Goal: Information Seeking & Learning: Check status

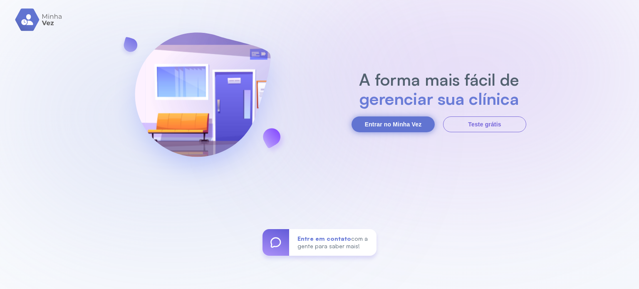
click at [388, 119] on button "Entrar no Minha Vez" at bounding box center [393, 125] width 83 height 16
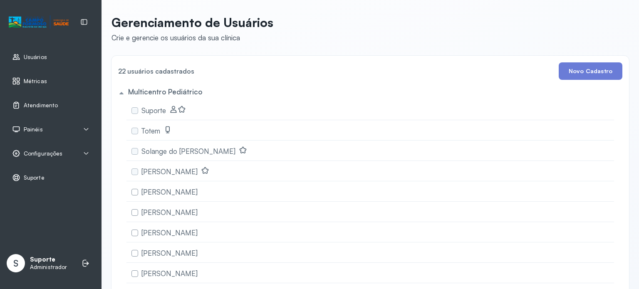
click at [35, 80] on span "Métricas" at bounding box center [35, 81] width 23 height 7
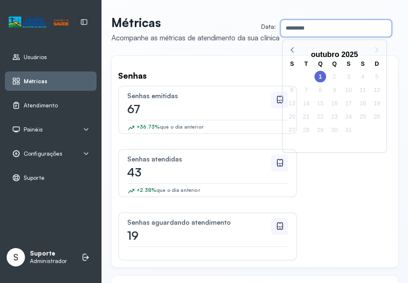
click at [340, 27] on input "*********" at bounding box center [334, 28] width 107 height 17
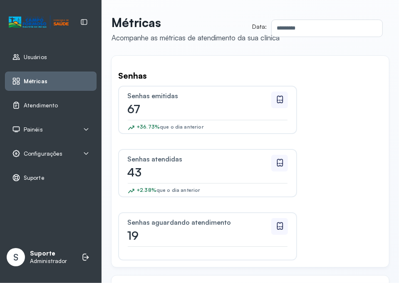
click at [330, 32] on input "*********" at bounding box center [325, 28] width 107 height 17
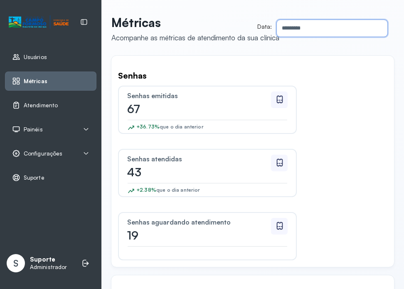
drag, startPoint x: 326, startPoint y: 37, endPoint x: 329, endPoint y: 32, distance: 6.0
click at [327, 35] on header "Métricas Acompanhe as métricas de atendimento da sua clínica Data: *********" at bounding box center [253, 28] width 283 height 27
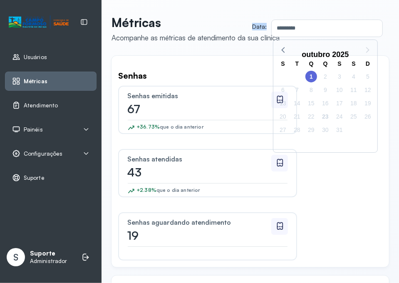
click at [330, 117] on span "23" at bounding box center [326, 117] width 12 height 12
click at [314, 80] on span "1" at bounding box center [311, 77] width 12 height 12
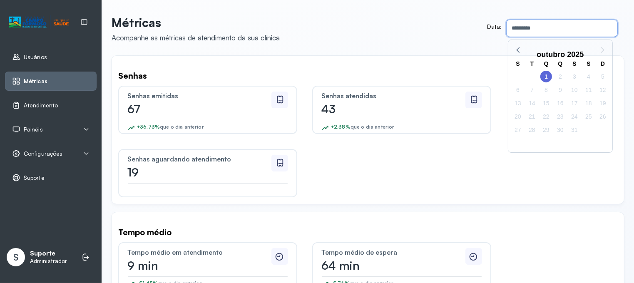
click at [413, 23] on input "*********" at bounding box center [559, 28] width 107 height 17
click at [413, 51] on icon at bounding box center [518, 49] width 11 height 11
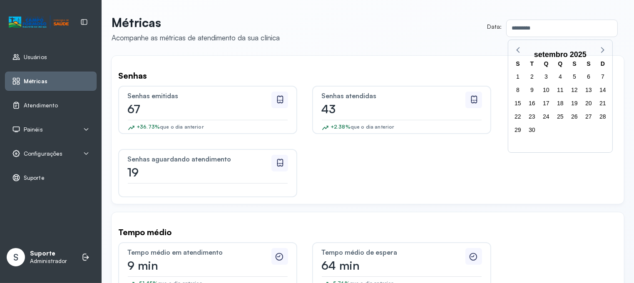
click at [413, 63] on div "S" at bounding box center [518, 64] width 14 height 11
click at [413, 64] on div "T" at bounding box center [532, 64] width 14 height 11
click at [413, 62] on div "T" at bounding box center [532, 64] width 14 height 11
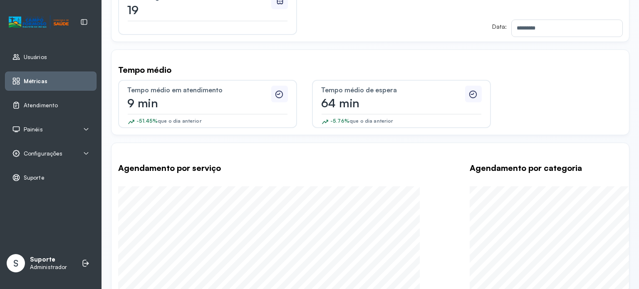
scroll to position [42, 0]
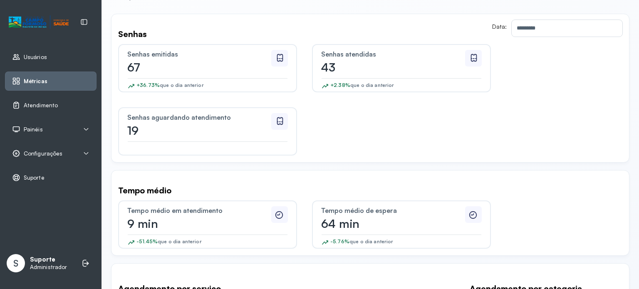
click at [413, 37] on div "Senhas" at bounding box center [370, 34] width 504 height 10
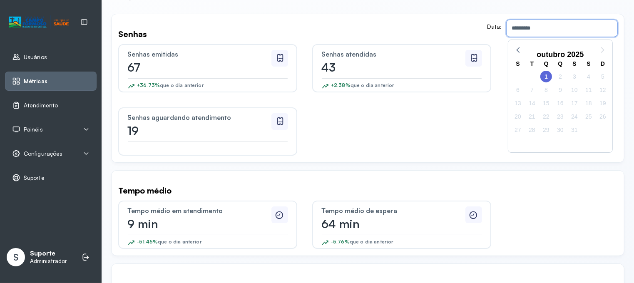
click at [413, 30] on input "*********" at bounding box center [559, 28] width 107 height 17
click at [413, 78] on span "1" at bounding box center [546, 77] width 12 height 12
click at [413, 116] on span "23" at bounding box center [560, 117] width 12 height 12
click at [413, 74] on span "1" at bounding box center [546, 77] width 12 height 12
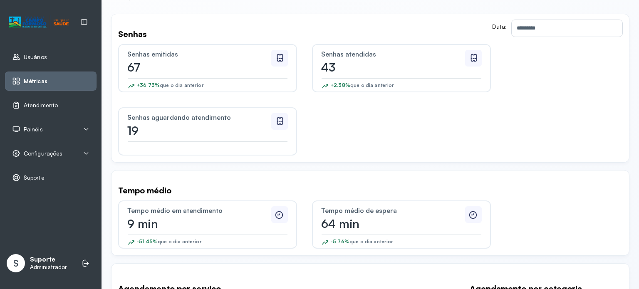
click at [413, 126] on div "Senhas emitidas 67 +36.73% que o dia anterior Senhas atendidas 43 +2.38% que o …" at bounding box center [370, 100] width 504 height 112
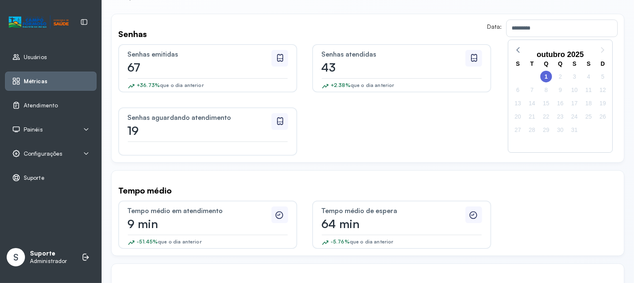
click at [413, 29] on input "*********" at bounding box center [559, 28] width 107 height 17
click at [413, 74] on span "1" at bounding box center [546, 77] width 12 height 12
click at [413, 75] on span "1" at bounding box center [546, 77] width 12 height 12
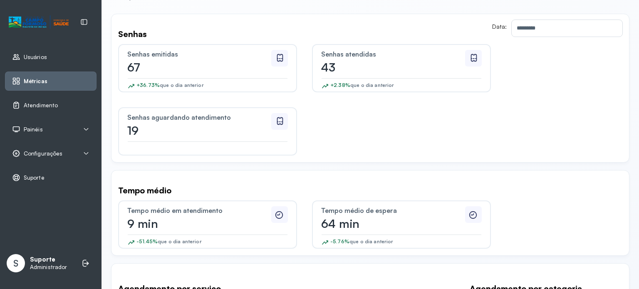
drag, startPoint x: 529, startPoint y: 226, endPoint x: 496, endPoint y: 248, distance: 39.7
click at [413, 226] on div "Tempo médio em atendimento 9 min -51.45% que o dia anterior Tempo médio de espe…" at bounding box center [370, 225] width 504 height 48
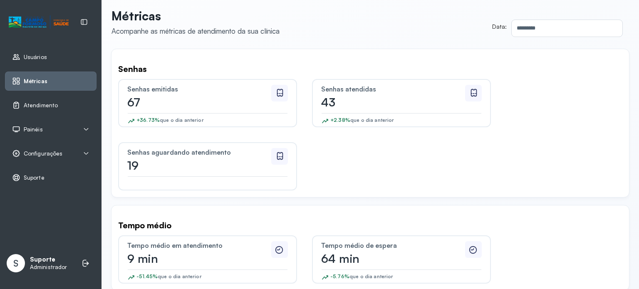
scroll to position [0, 0]
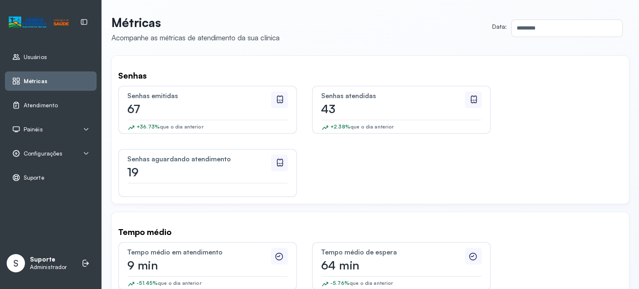
click at [165, 123] on div "Senhas emitidas 67 +36.73% que o dia anterior" at bounding box center [207, 110] width 179 height 48
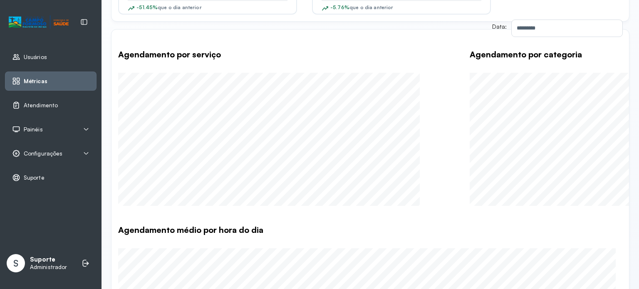
scroll to position [283, 0]
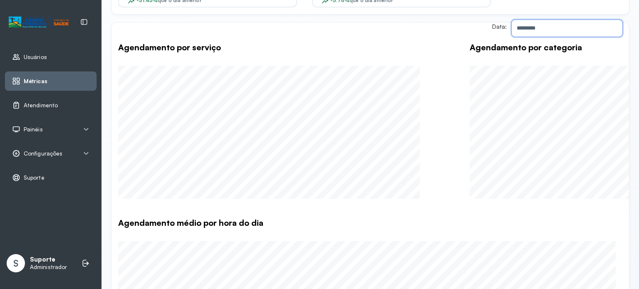
click at [413, 30] on input "*********" at bounding box center [565, 28] width 107 height 17
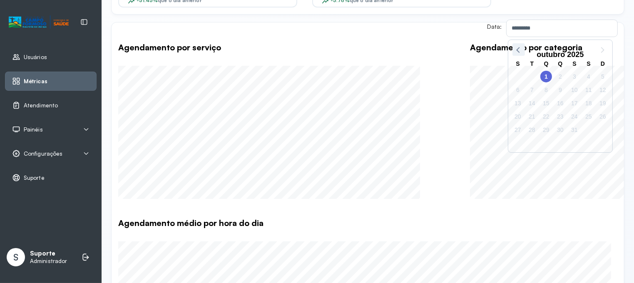
click at [413, 50] on icon at bounding box center [518, 49] width 11 height 11
click at [413, 77] on span "1" at bounding box center [518, 77] width 12 height 12
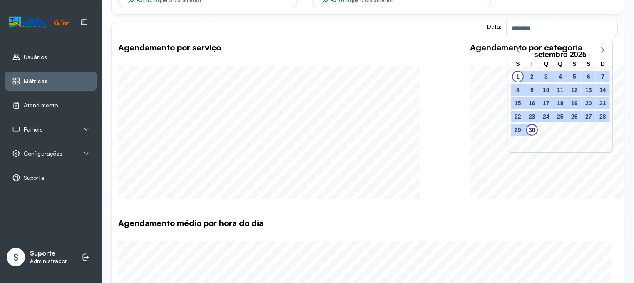
click at [413, 134] on span "30" at bounding box center [532, 130] width 12 height 12
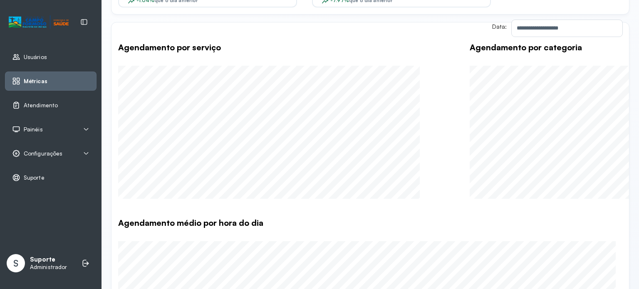
scroll to position [0, 0]
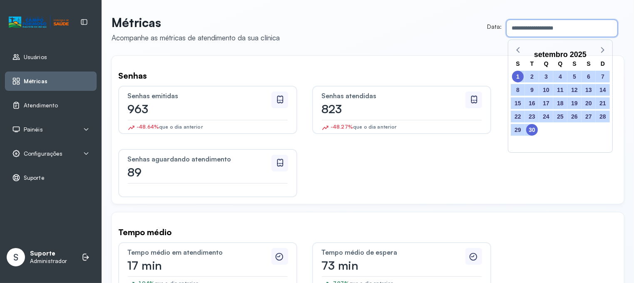
click at [413, 29] on input "**********" at bounding box center [559, 28] width 107 height 17
drag, startPoint x: 534, startPoint y: 126, endPoint x: 521, endPoint y: 73, distance: 54.5
click at [413, 73] on div "S T Q Q S S D 1 2 3 4 5 6 7 8 9 10 11 12 13 14 15 16 17 18 19 20 21 22 23 24 25…" at bounding box center [560, 105] width 104 height 96
click at [413, 73] on span "1" at bounding box center [518, 77] width 12 height 12
click at [413, 129] on span "30" at bounding box center [532, 130] width 12 height 12
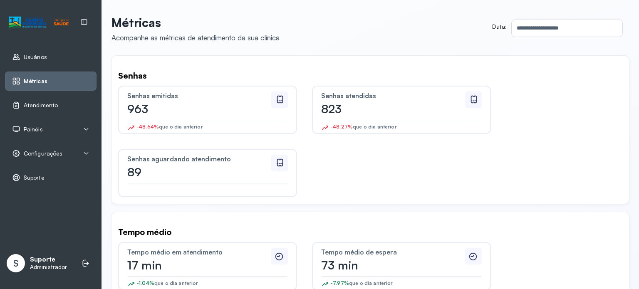
click at [413, 183] on div "Senhas emitidas 963 -48.64% que o dia anterior Senhas atendidas 823 -48.27% que…" at bounding box center [370, 142] width 504 height 112
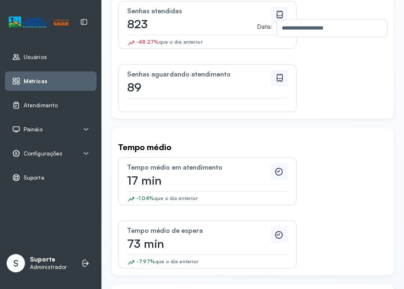
scroll to position [211, 0]
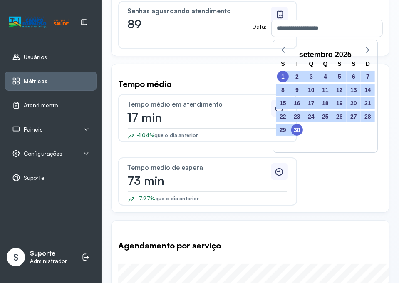
click at [285, 72] on span "1" at bounding box center [283, 77] width 12 height 12
click at [298, 130] on span "30" at bounding box center [297, 130] width 12 height 12
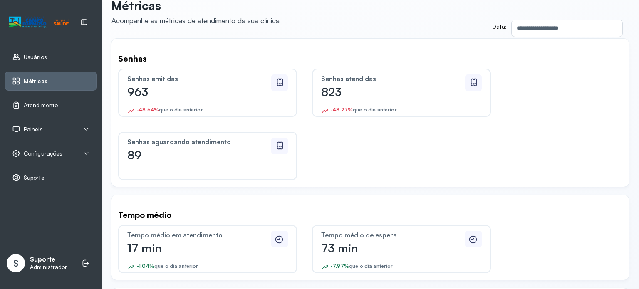
scroll to position [0, 0]
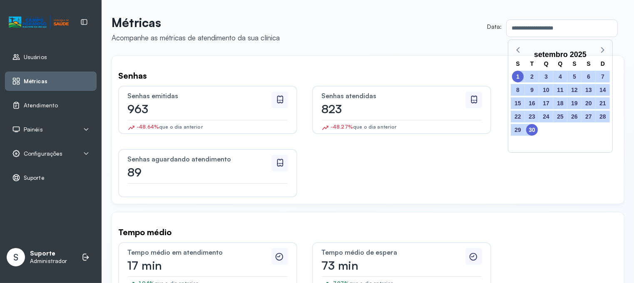
click at [413, 75] on span "1" at bounding box center [518, 77] width 12 height 12
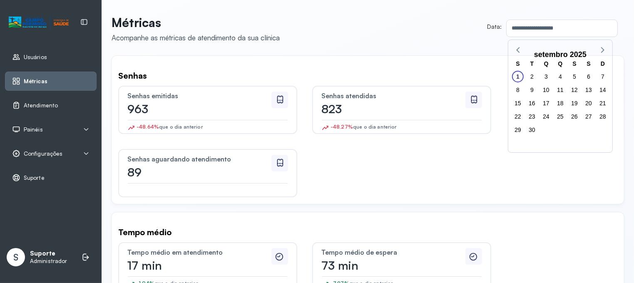
click at [413, 77] on span "1" at bounding box center [518, 77] width 12 height 12
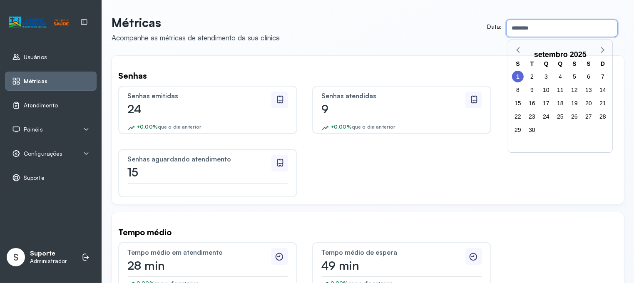
click at [413, 36] on input "********" at bounding box center [559, 28] width 107 height 17
click at [413, 49] on icon at bounding box center [602, 50] width 3 height 6
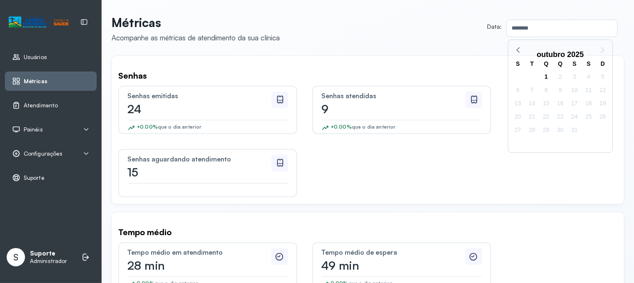
click at [413, 75] on span "1" at bounding box center [546, 77] width 12 height 12
type input "*********"
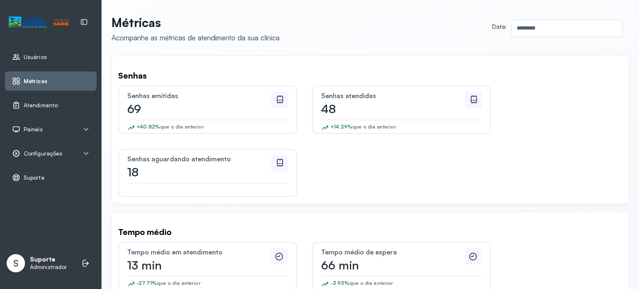
click at [57, 104] on link "Atendimento" at bounding box center [50, 105] width 77 height 8
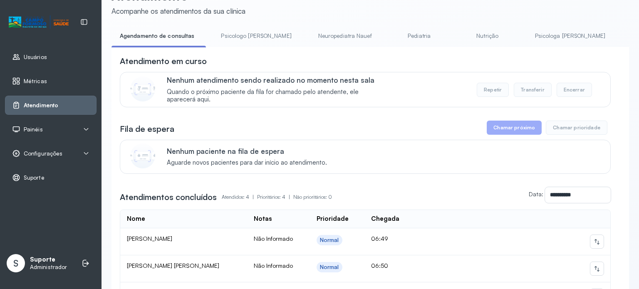
scroll to position [22, 0]
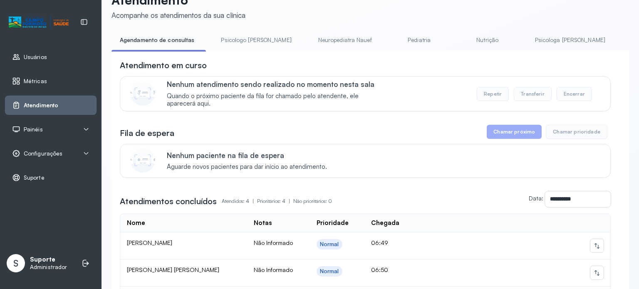
click at [239, 44] on link "Psicologo Pedro" at bounding box center [256, 40] width 87 height 14
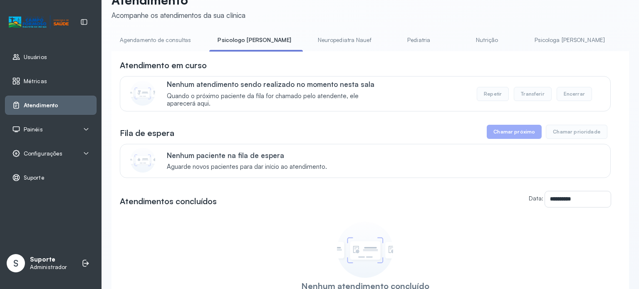
click at [310, 43] on link "Neuropediatra Nauef" at bounding box center [345, 40] width 70 height 14
click at [389, 40] on link "Pediatria" at bounding box center [418, 40] width 58 height 14
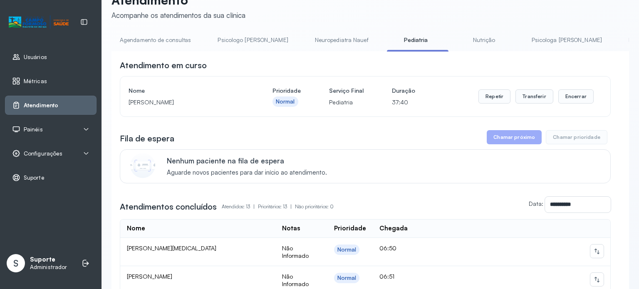
click at [413, 43] on link "Nutrição" at bounding box center [484, 40] width 58 height 14
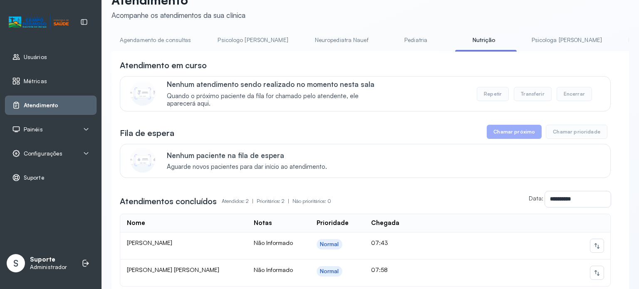
click at [413, 42] on link "Psicologa Alana" at bounding box center [566, 40] width 87 height 14
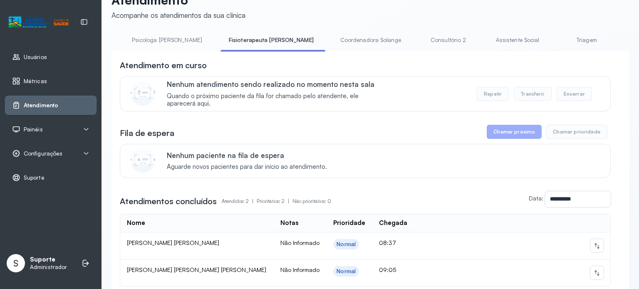
scroll to position [0, 426]
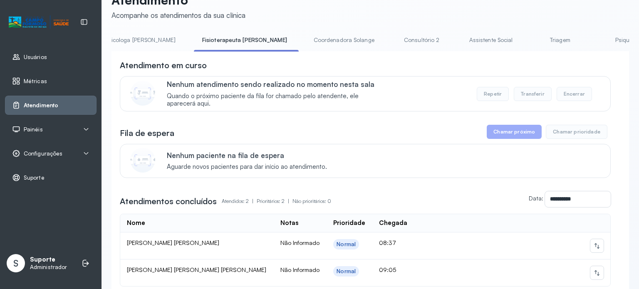
click at [305, 35] on link "Coordenadora Solange" at bounding box center [343, 40] width 77 height 14
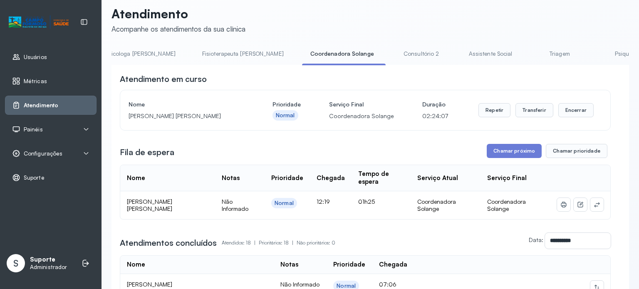
scroll to position [22, 0]
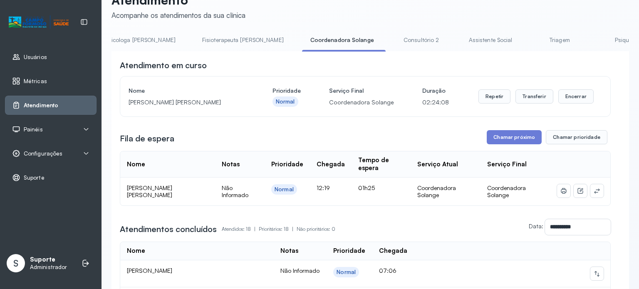
click at [392, 41] on link "Consultório 2" at bounding box center [421, 40] width 58 height 14
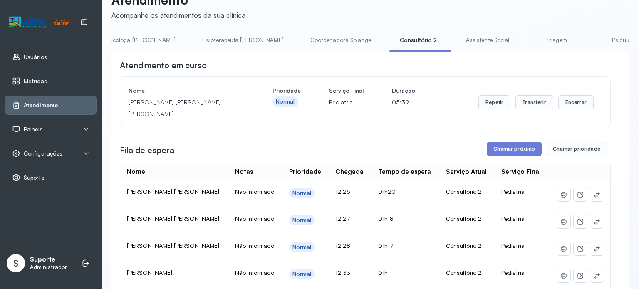
click at [413, 46] on link "Assistente Social" at bounding box center [488, 40] width 60 height 14
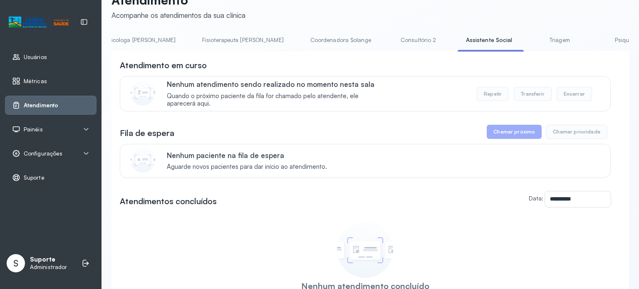
click at [413, 45] on link "Triagem" at bounding box center [560, 40] width 58 height 14
click at [413, 48] on li "Psiquiatra" at bounding box center [627, 42] width 62 height 19
click at [413, 42] on link "Psiquiatra" at bounding box center [625, 40] width 58 height 14
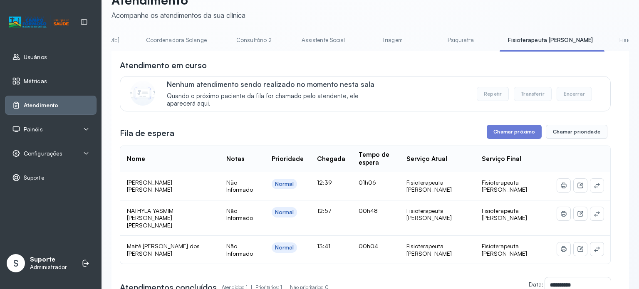
scroll to position [0, 622]
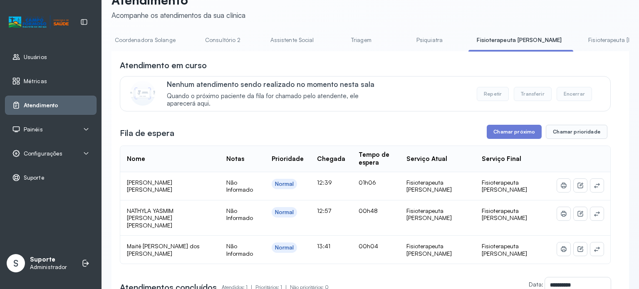
click at [413, 36] on link "Fisioterapeuta Morgana" at bounding box center [629, 40] width 98 height 14
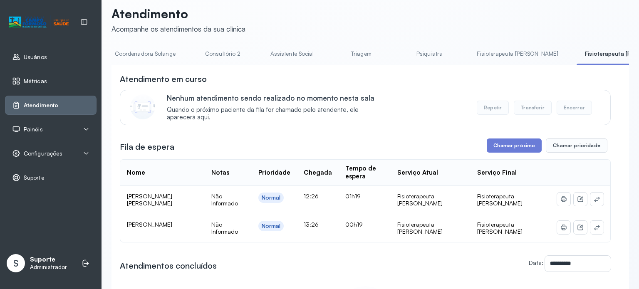
scroll to position [22, 0]
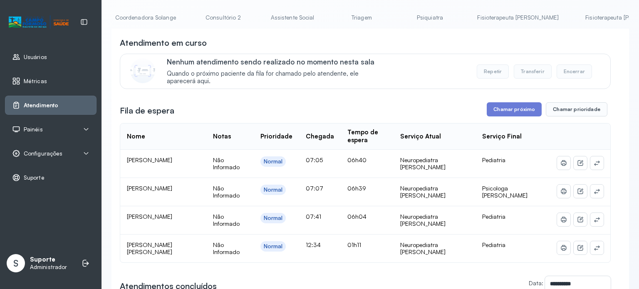
scroll to position [45, 0]
click at [413, 18] on link "Fisioterapeuta Morgana" at bounding box center [626, 18] width 98 height 14
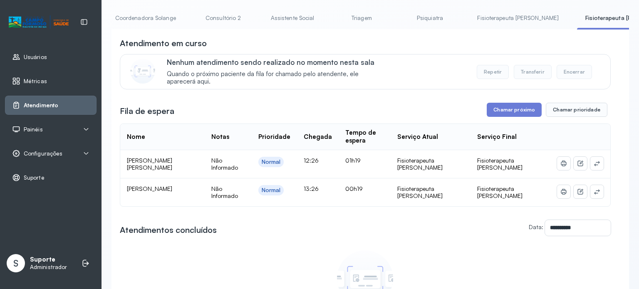
click at [413, 22] on link "Fisioterapeuta Francyne" at bounding box center [518, 18] width 98 height 14
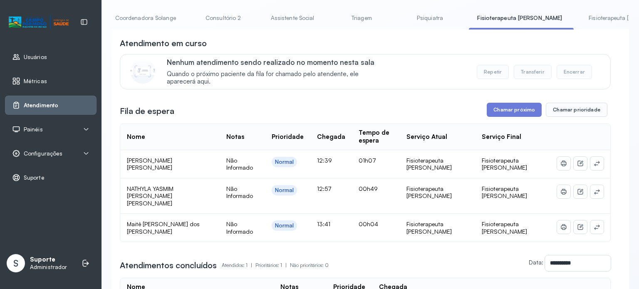
click at [401, 16] on link "Psiquiatra" at bounding box center [430, 18] width 58 height 14
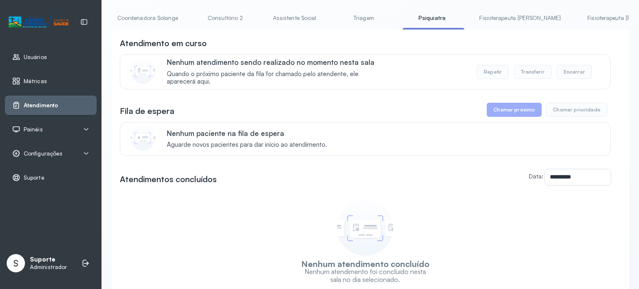
click at [335, 22] on link "Triagem" at bounding box center [364, 18] width 58 height 14
click at [265, 15] on link "Assistente Social" at bounding box center [295, 18] width 60 height 14
click at [142, 54] on div "Atendimento em curso Nenhum atendimento sendo realizado no momento nesta sala Q…" at bounding box center [365, 63] width 491 height 52
click at [196, 22] on link "Consultório 2" at bounding box center [225, 18] width 58 height 14
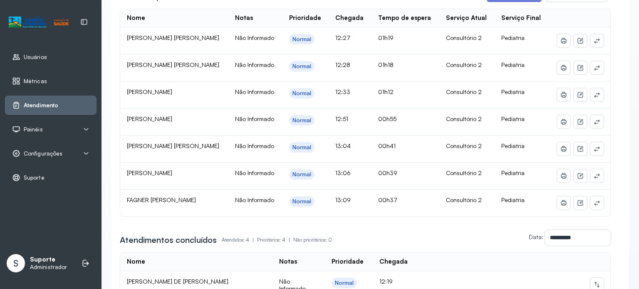
scroll to position [163, 0]
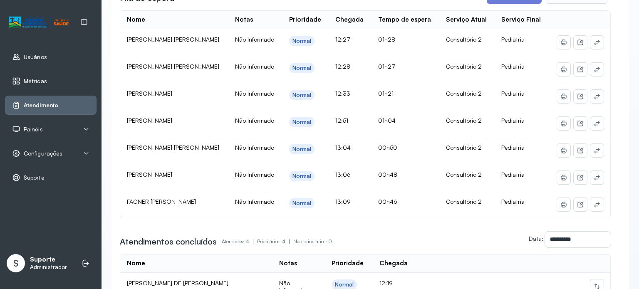
click at [151, 69] on span "PEDRO ARTHUR MIRANDA DA SILVA" at bounding box center [173, 66] width 92 height 7
